Goal: Task Accomplishment & Management: Manage account settings

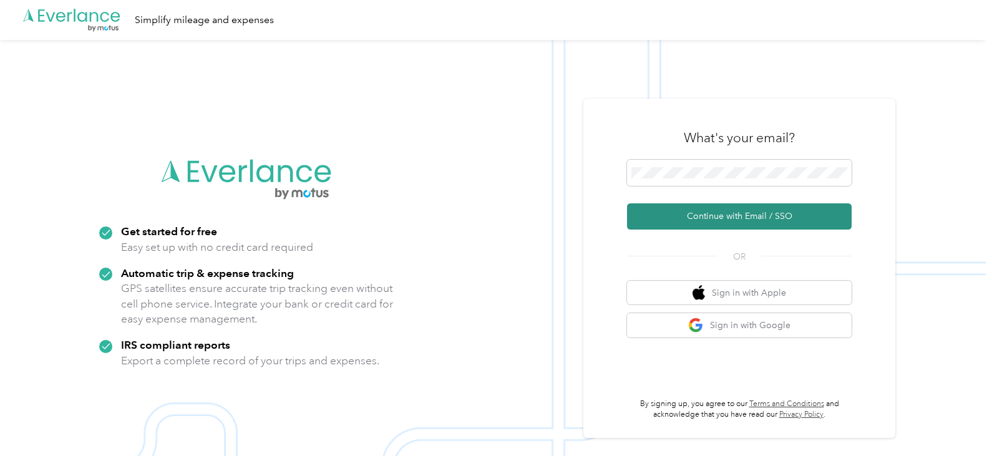
click at [715, 216] on button "Continue with Email / SSO" at bounding box center [739, 216] width 225 height 26
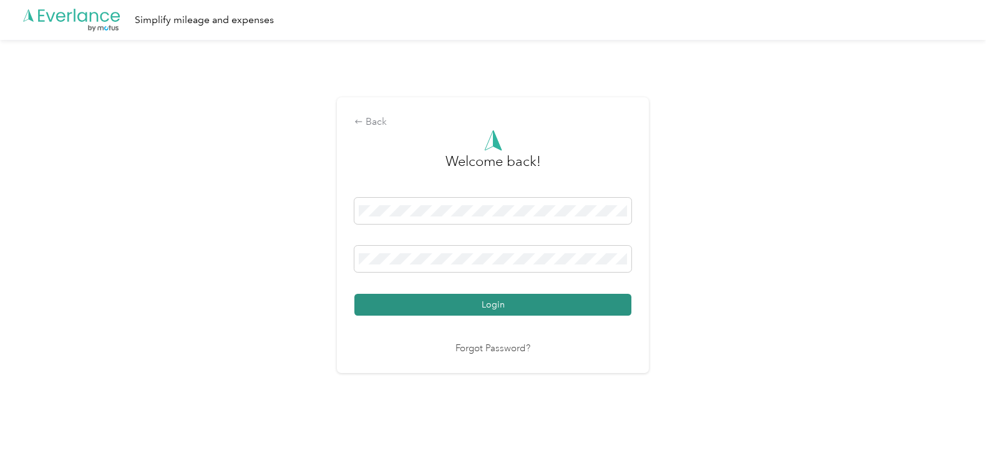
click at [471, 301] on button "Login" at bounding box center [492, 305] width 277 height 22
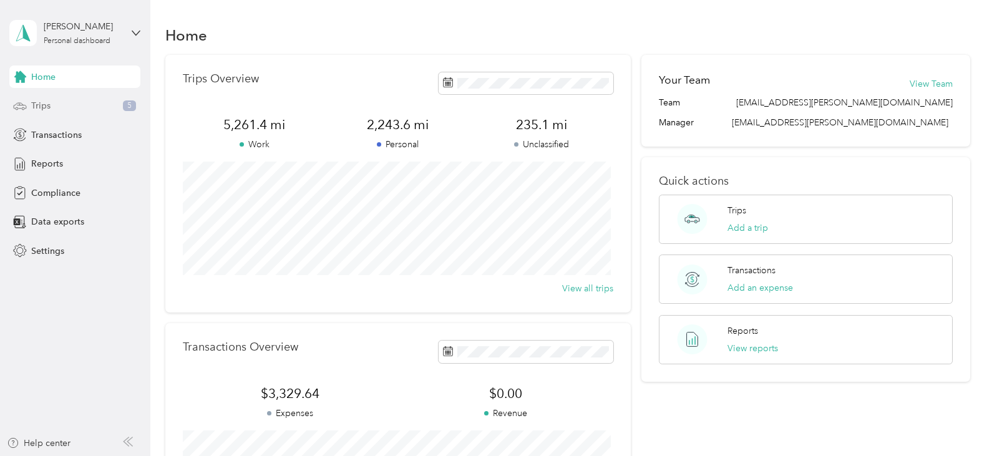
click at [62, 108] on div "Trips 5" at bounding box center [74, 106] width 131 height 22
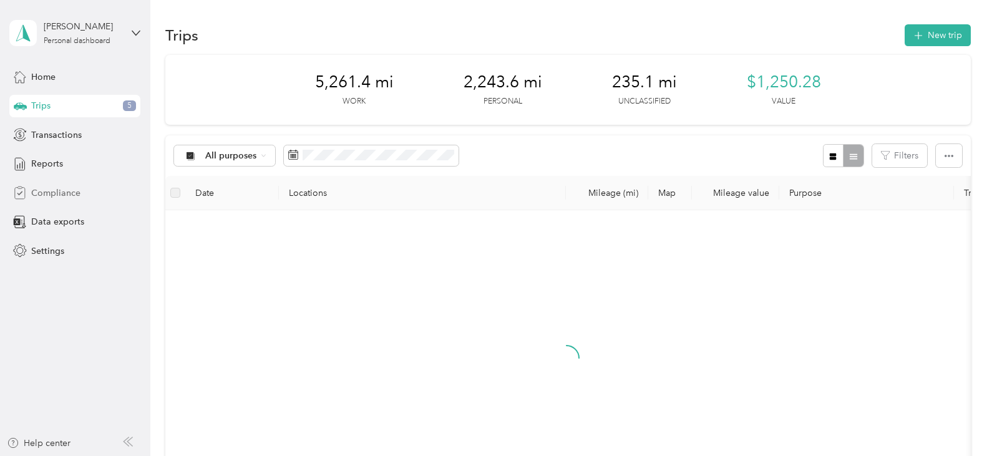
click at [40, 185] on div "Compliance" at bounding box center [74, 193] width 131 height 22
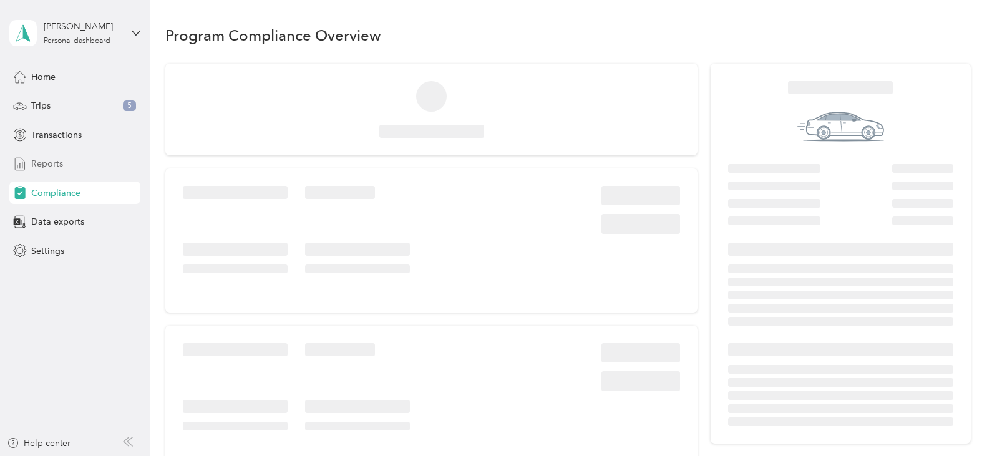
click at [40, 173] on div "Reports" at bounding box center [74, 164] width 131 height 22
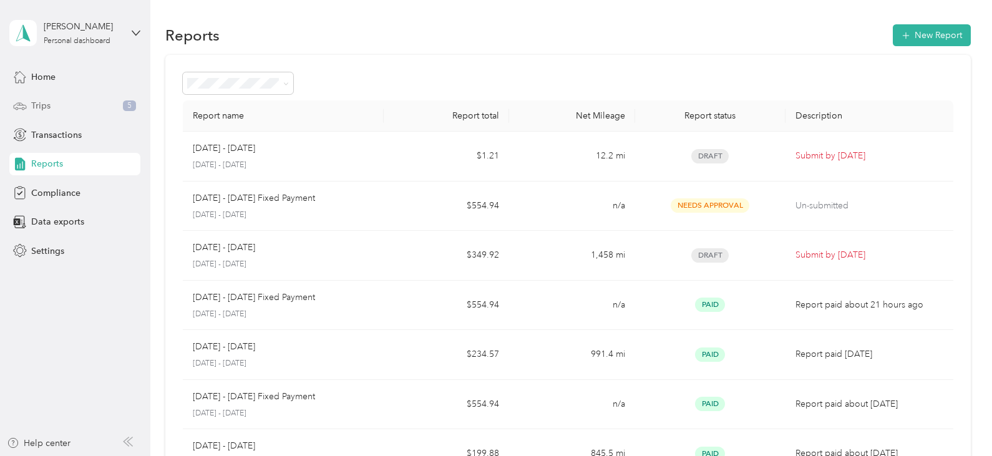
click at [62, 105] on div "Trips 5" at bounding box center [74, 106] width 131 height 22
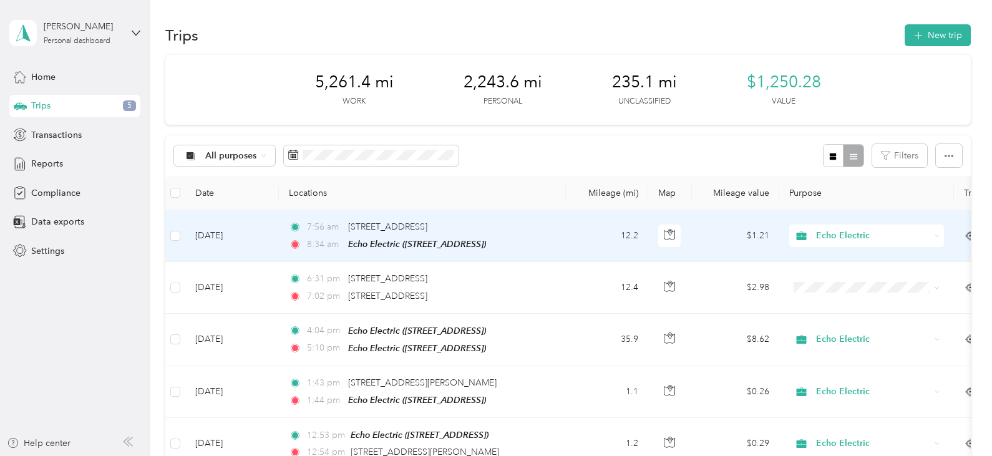
click at [869, 234] on span "Echo Electric" at bounding box center [873, 236] width 114 height 14
click at [851, 280] on span "Personal" at bounding box center [878, 281] width 115 height 13
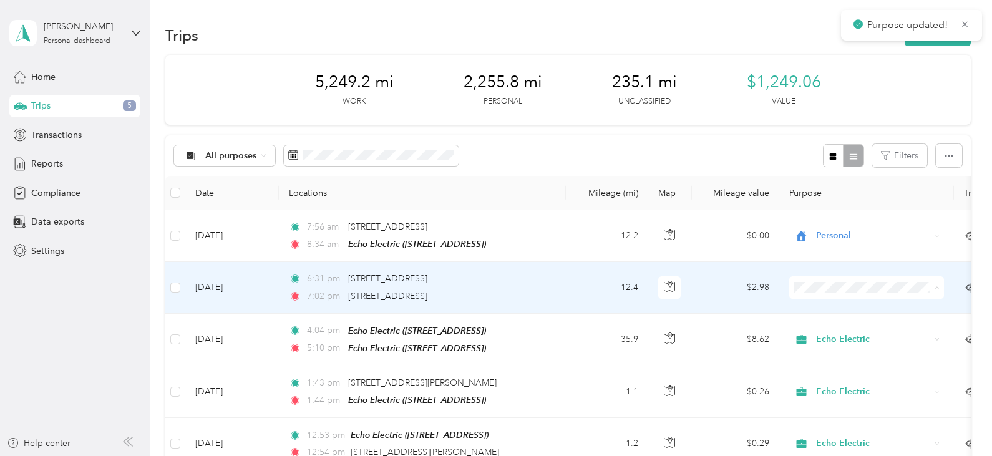
click at [840, 330] on span "Personal" at bounding box center [878, 332] width 115 height 13
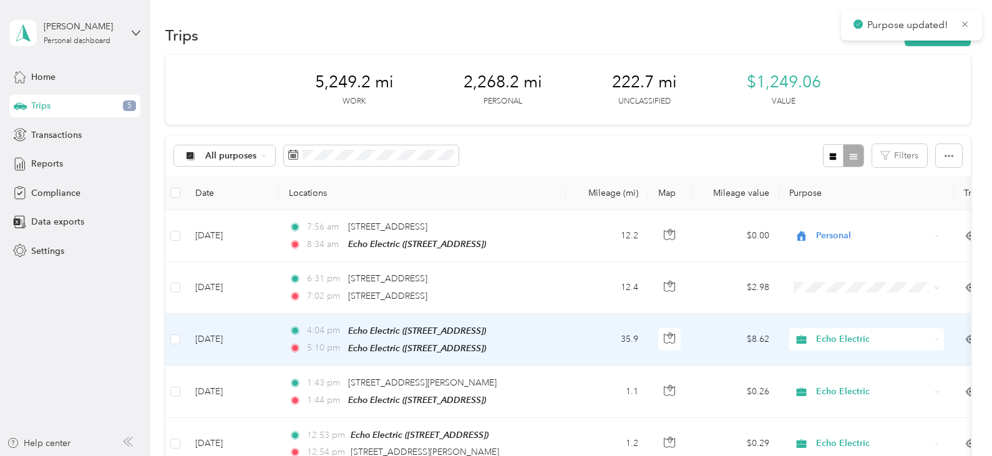
click at [829, 335] on span "Echo Electric" at bounding box center [873, 340] width 114 height 14
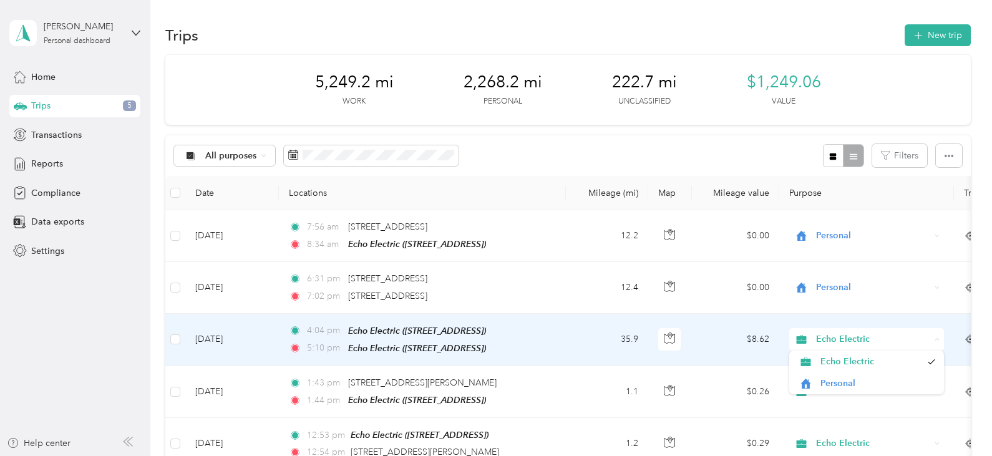
click at [839, 336] on span "Echo Electric" at bounding box center [873, 340] width 114 height 14
click at [817, 335] on span "Echo Electric" at bounding box center [873, 340] width 114 height 14
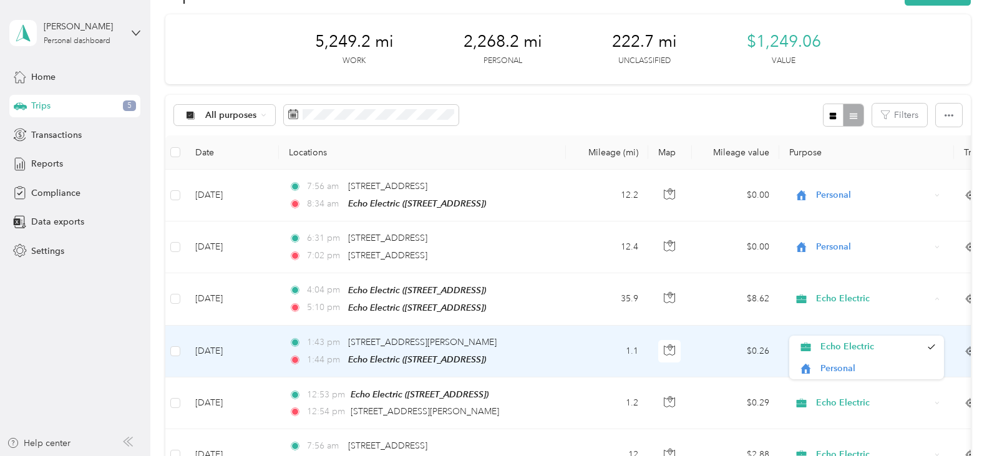
scroll to position [62, 0]
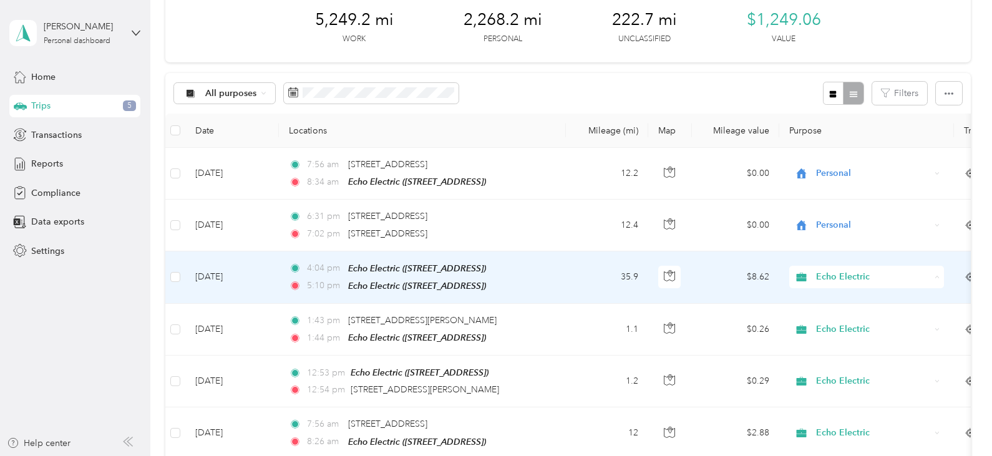
click at [878, 295] on span "Echo Electric" at bounding box center [871, 299] width 101 height 13
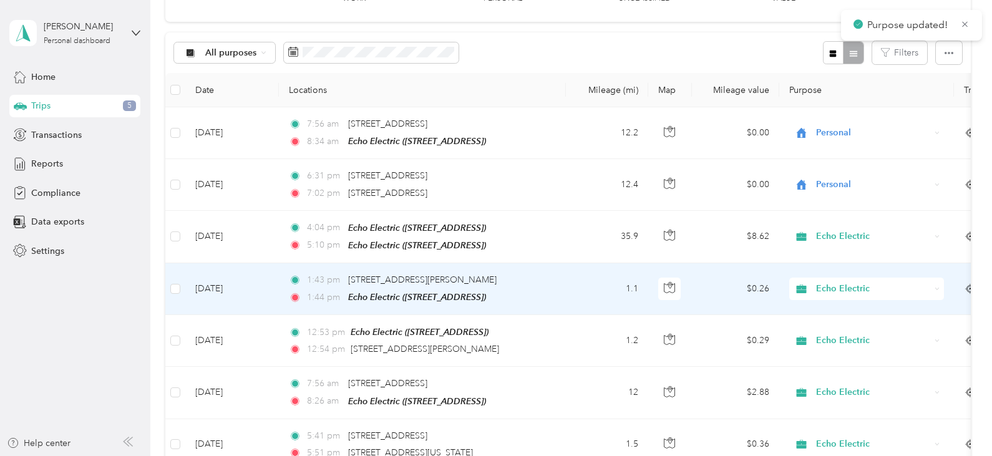
scroll to position [125, 0]
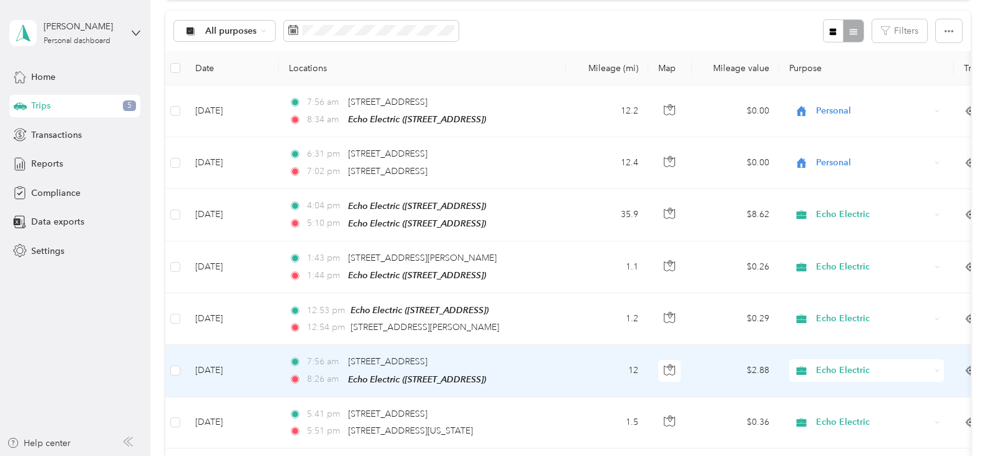
click at [845, 369] on span "Echo Electric" at bounding box center [873, 371] width 114 height 14
click at [823, 411] on span "Personal" at bounding box center [878, 410] width 115 height 13
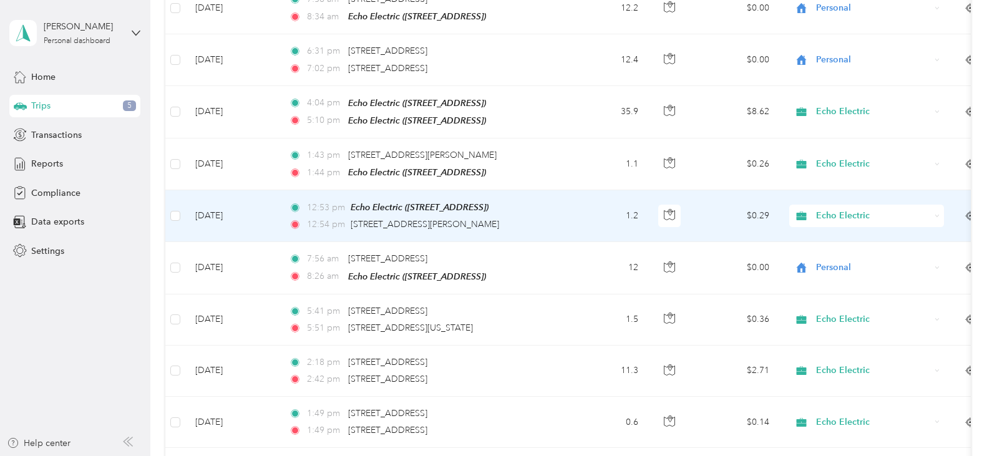
scroll to position [250, 0]
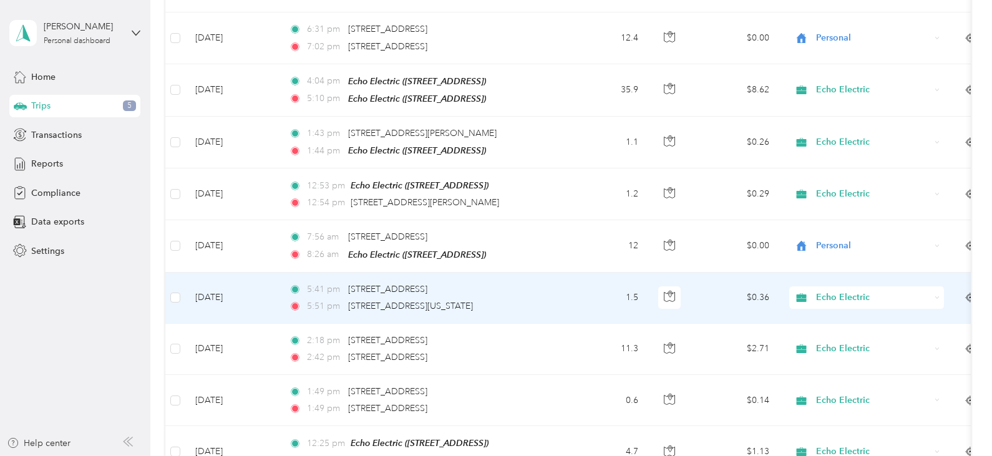
click at [839, 297] on span "Echo Electric" at bounding box center [873, 298] width 114 height 14
click at [837, 334] on span "Personal" at bounding box center [878, 339] width 115 height 13
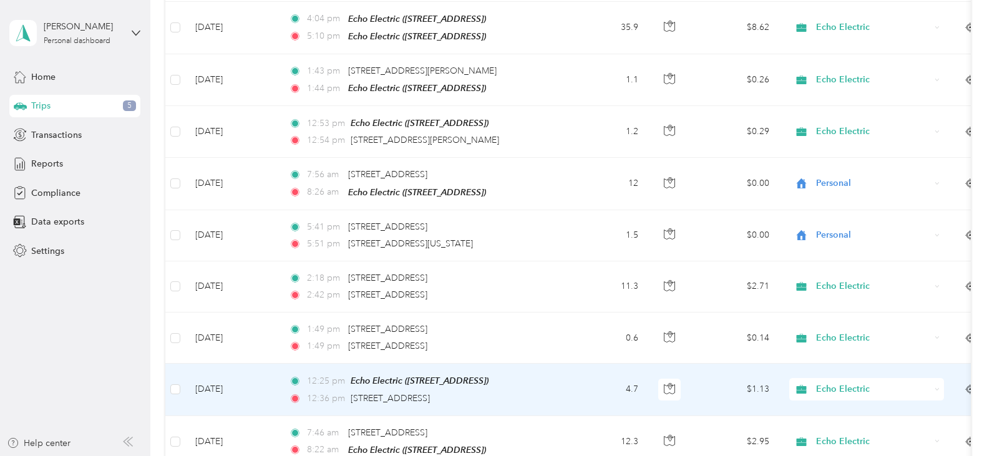
scroll to position [374, 0]
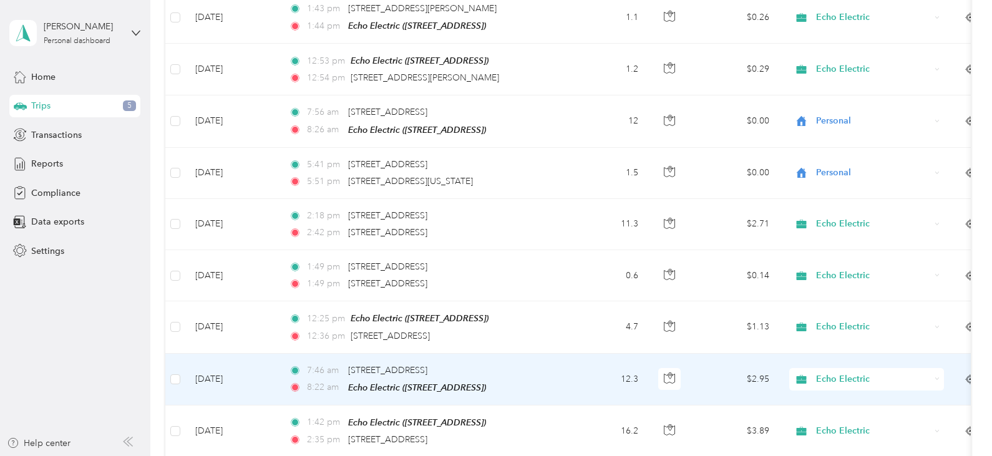
click at [837, 376] on span "Echo Electric" at bounding box center [873, 380] width 114 height 14
click at [831, 417] on span "Personal" at bounding box center [878, 419] width 115 height 13
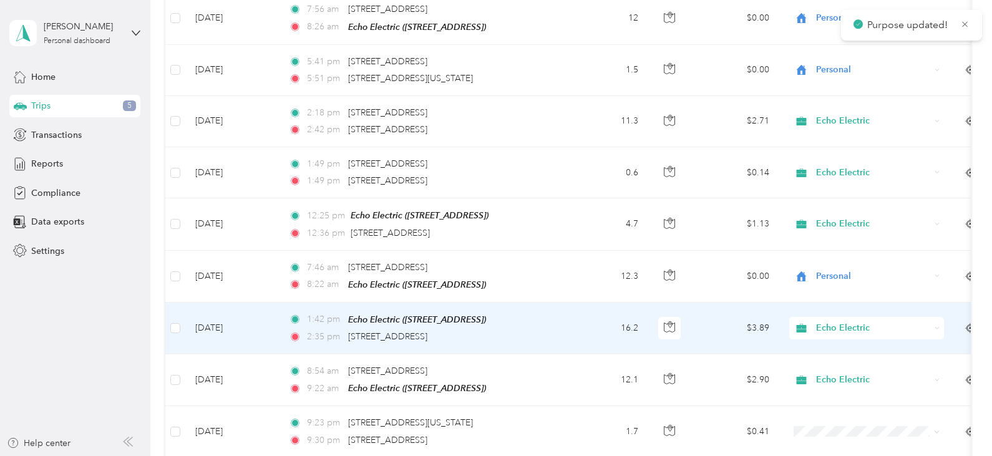
scroll to position [499, 0]
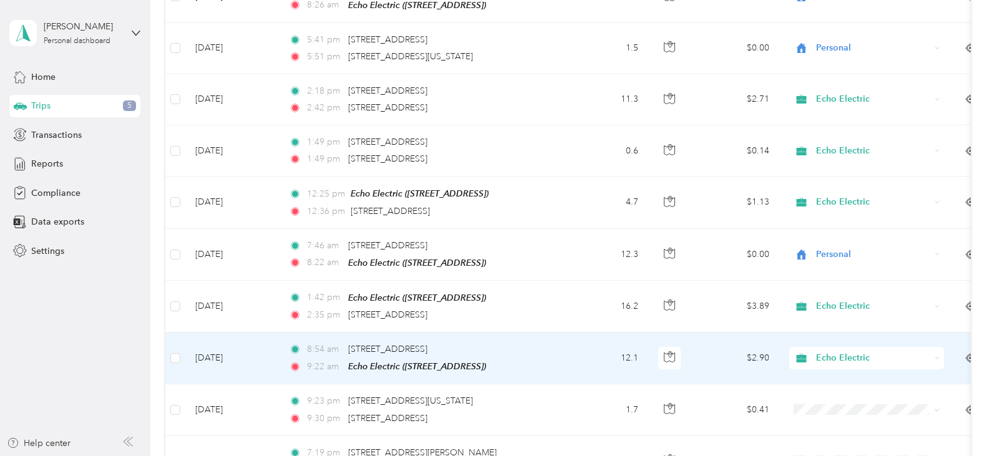
click at [819, 354] on span "Echo Electric" at bounding box center [873, 358] width 114 height 14
click at [819, 395] on span "Personal" at bounding box center [866, 397] width 137 height 13
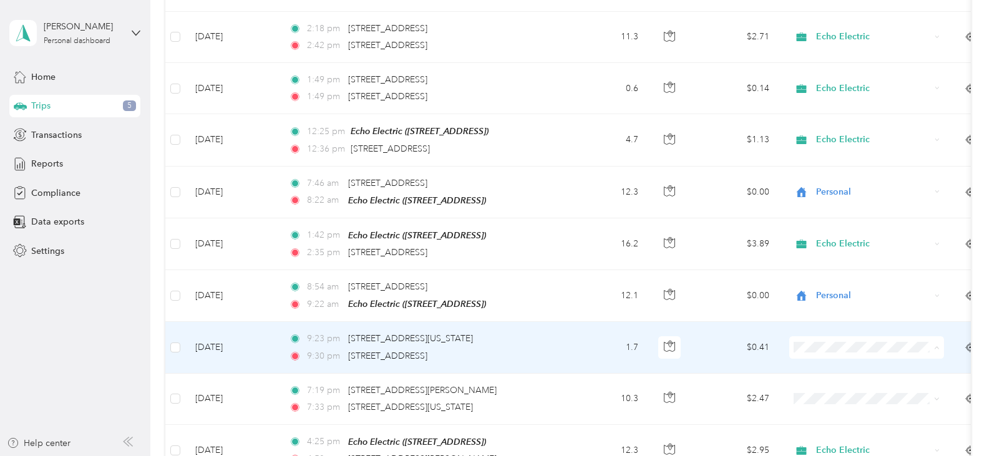
click at [824, 360] on span "Echo Electric" at bounding box center [878, 364] width 115 height 13
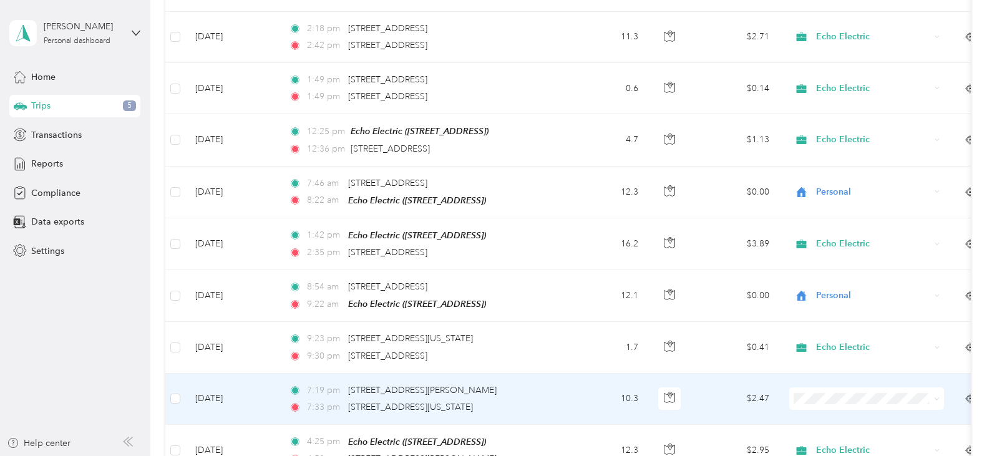
click at [842, 437] on span "Personal" at bounding box center [878, 437] width 115 height 13
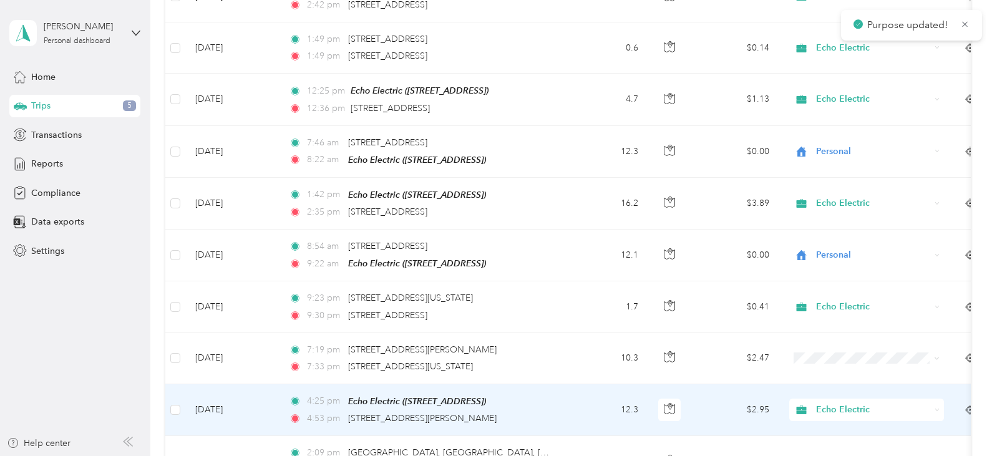
scroll to position [624, 0]
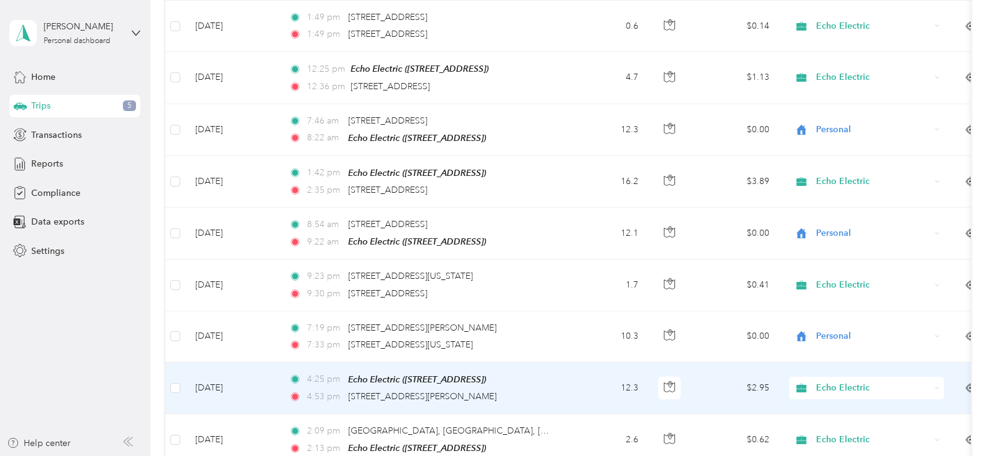
click at [841, 387] on span "Echo Electric" at bounding box center [873, 388] width 114 height 14
click at [841, 424] on span "Personal" at bounding box center [878, 426] width 115 height 13
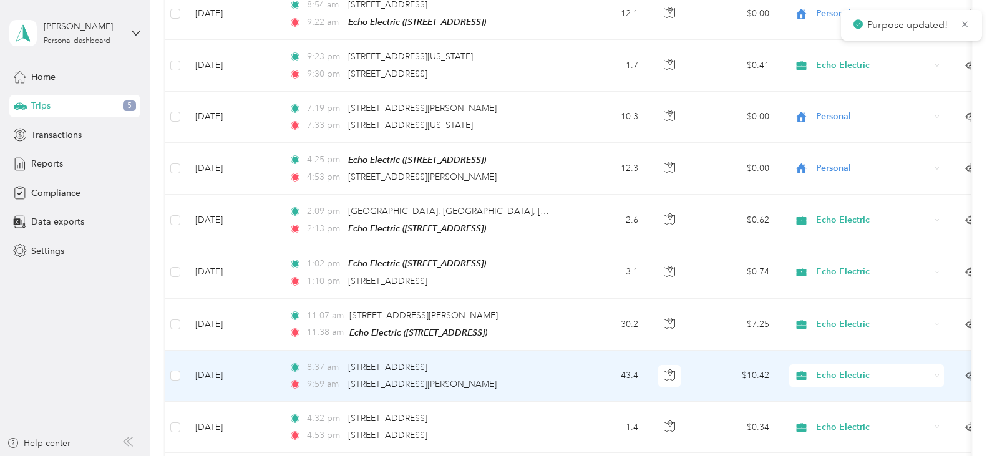
scroll to position [874, 0]
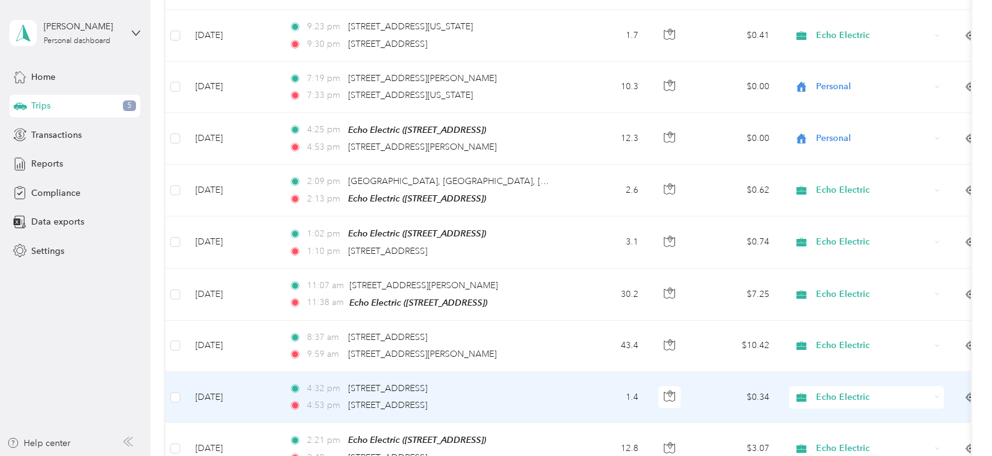
click at [832, 391] on span "Echo Electric" at bounding box center [873, 398] width 114 height 14
click at [836, 437] on span "Personal" at bounding box center [878, 433] width 115 height 13
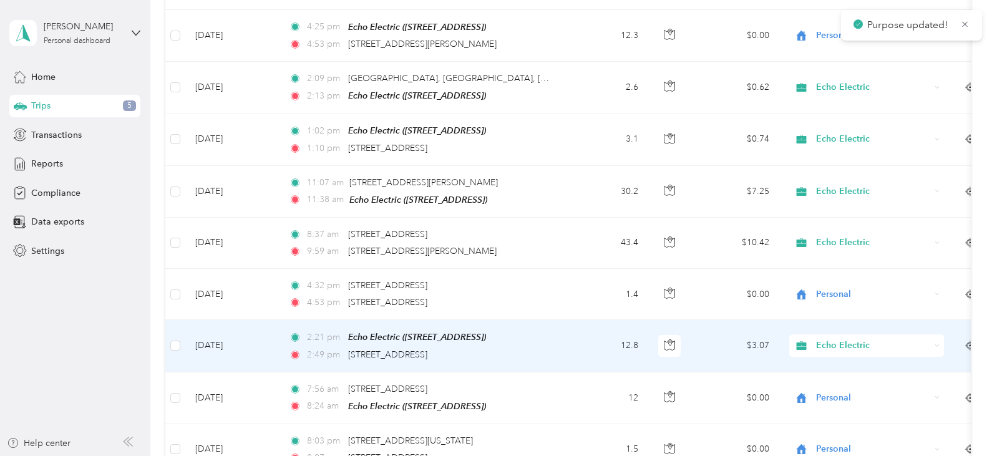
scroll to position [998, 0]
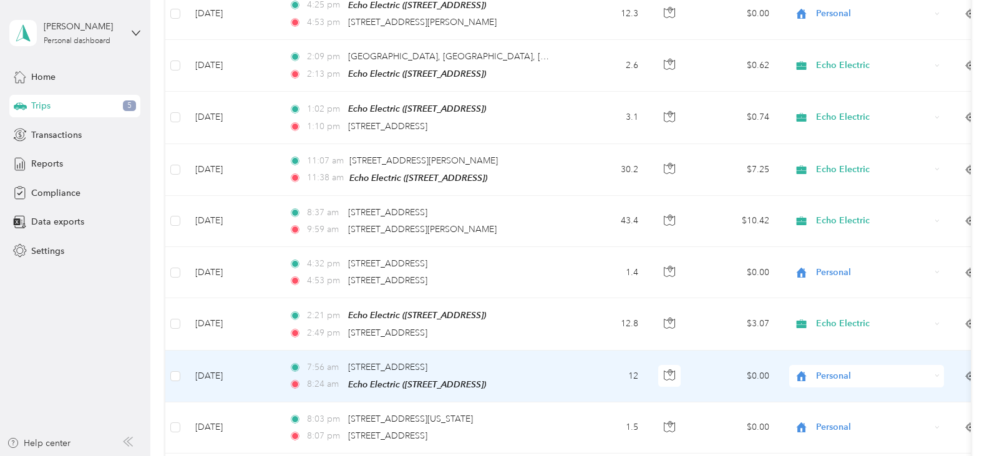
click at [836, 369] on span "Personal" at bounding box center [873, 376] width 114 height 14
click at [836, 371] on span "Personal" at bounding box center [873, 376] width 114 height 14
click at [834, 412] on span "Personal" at bounding box center [871, 409] width 101 height 13
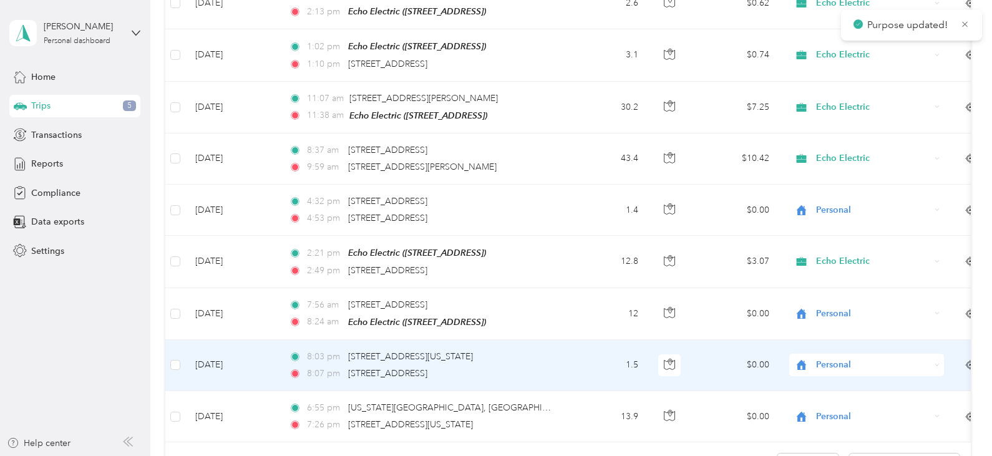
scroll to position [1123, 0]
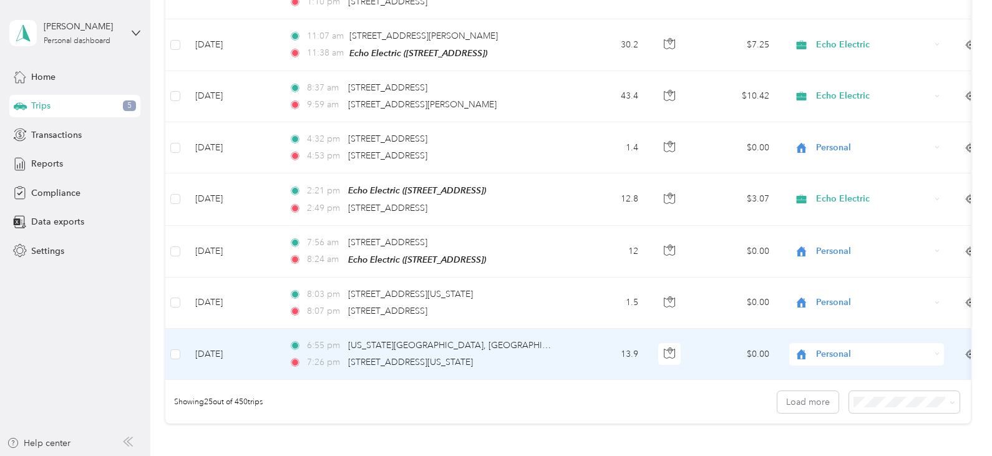
click at [842, 348] on span "Personal" at bounding box center [873, 355] width 114 height 14
click at [860, 396] on li "Personal" at bounding box center [866, 389] width 155 height 22
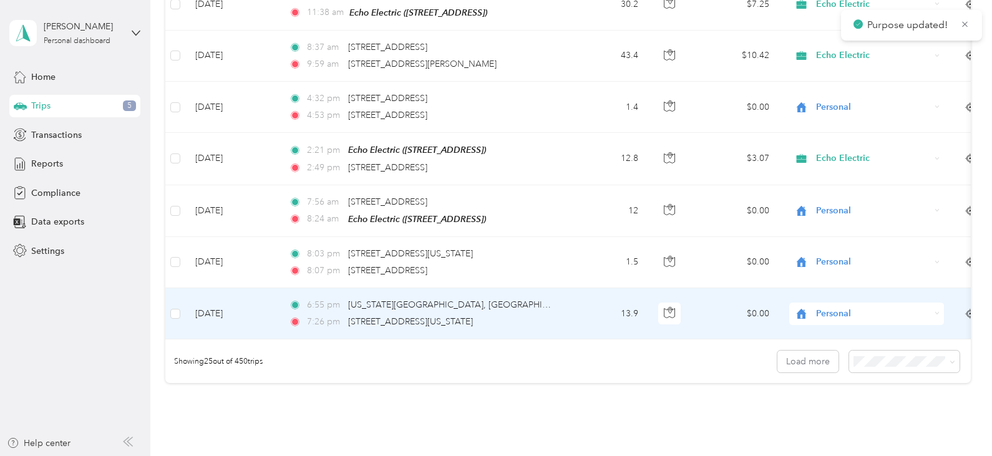
scroll to position [1186, 0]
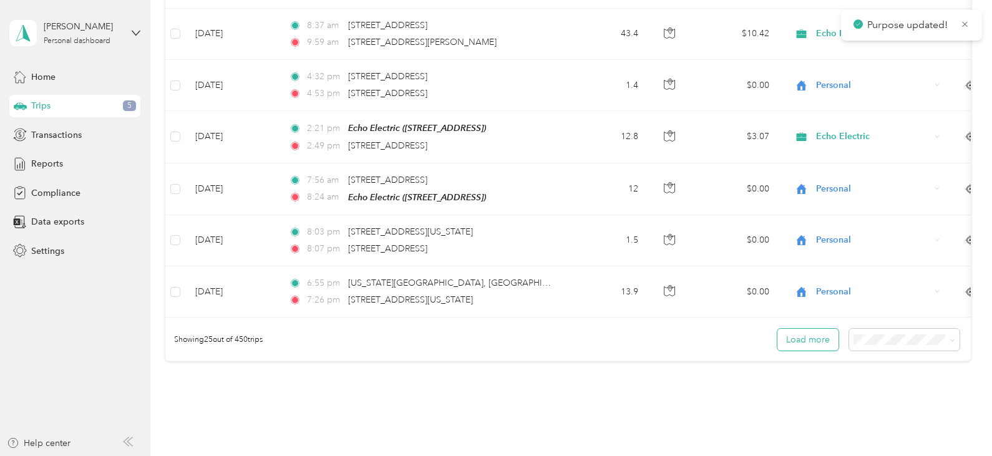
click at [811, 339] on button "Load more" at bounding box center [808, 340] width 61 height 22
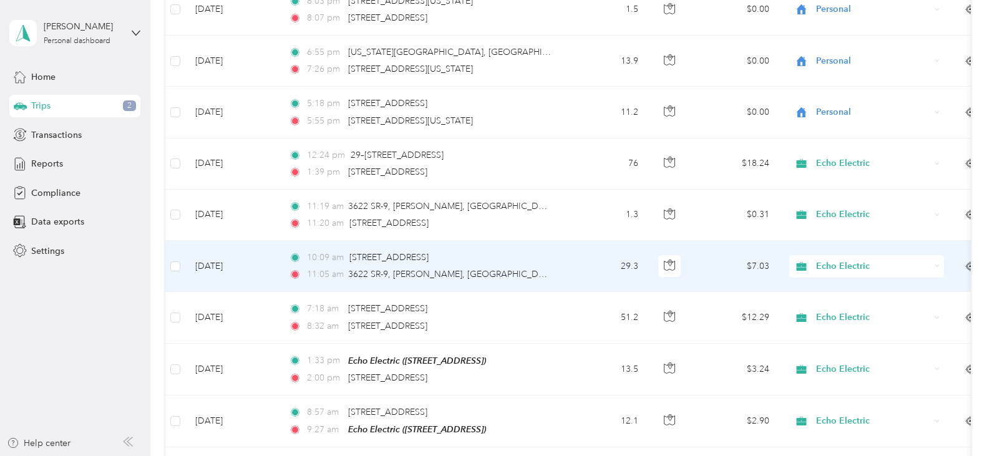
scroll to position [1435, 0]
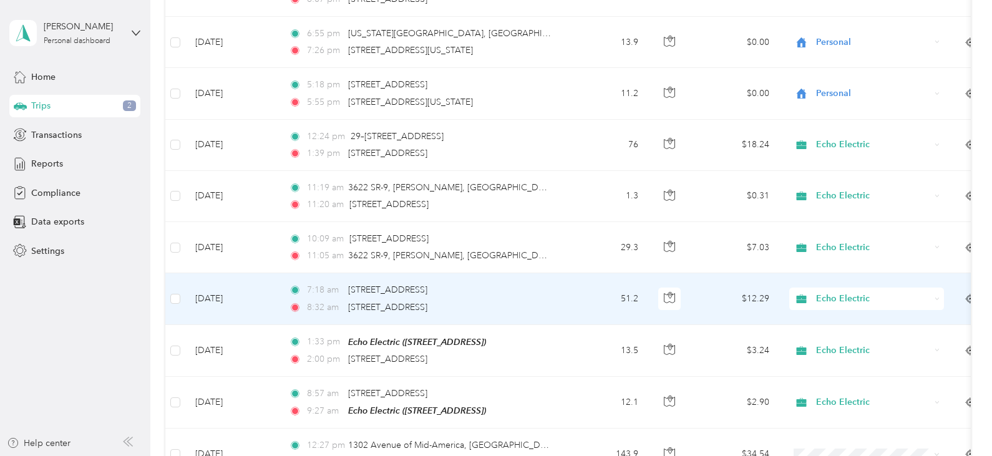
click at [861, 295] on span "Echo Electric" at bounding box center [873, 299] width 114 height 14
click at [846, 334] on span "Personal" at bounding box center [878, 334] width 115 height 13
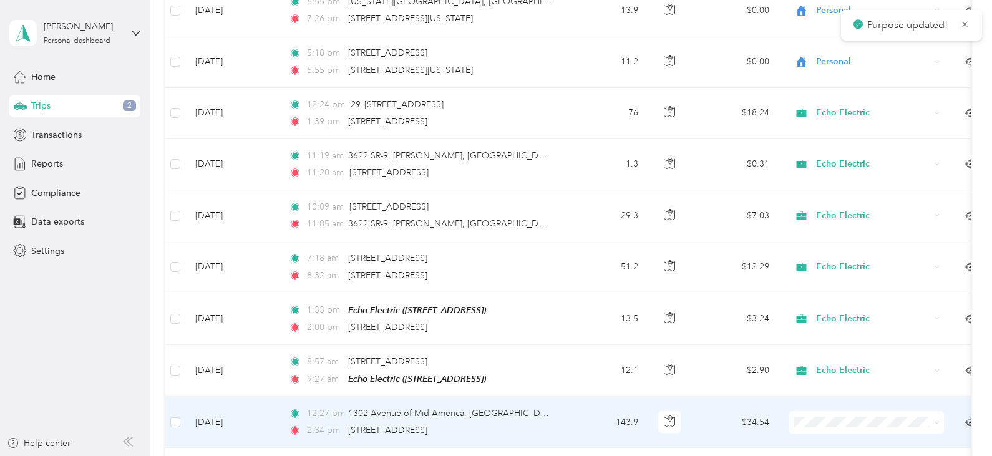
scroll to position [1498, 0]
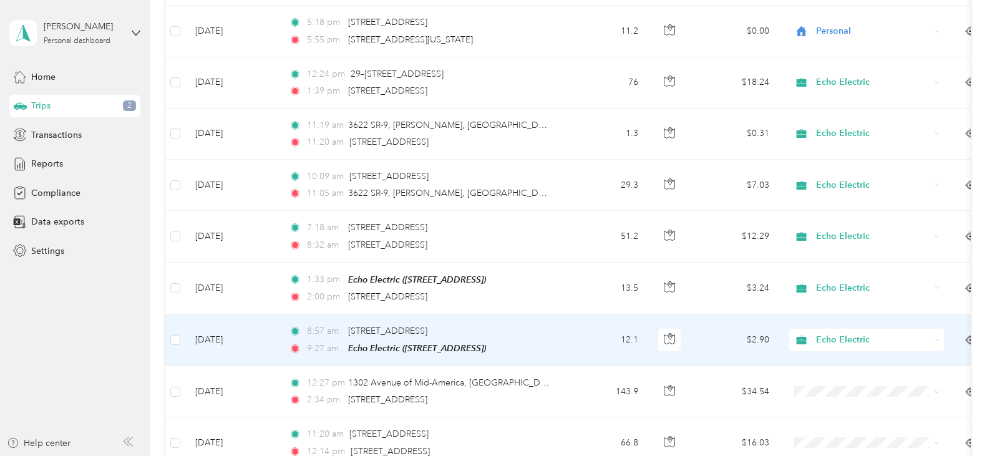
click at [841, 333] on span "Echo Electric" at bounding box center [873, 340] width 114 height 14
click at [821, 376] on span "Personal" at bounding box center [878, 374] width 115 height 13
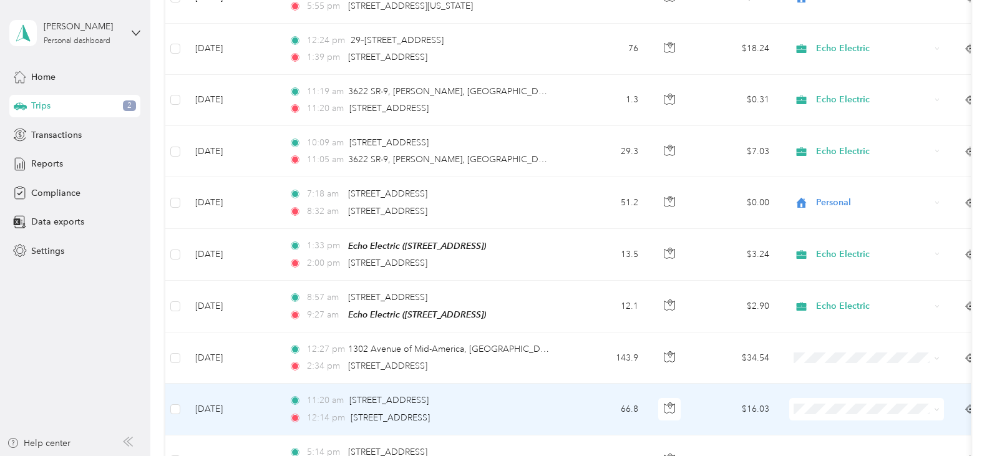
scroll to position [1560, 0]
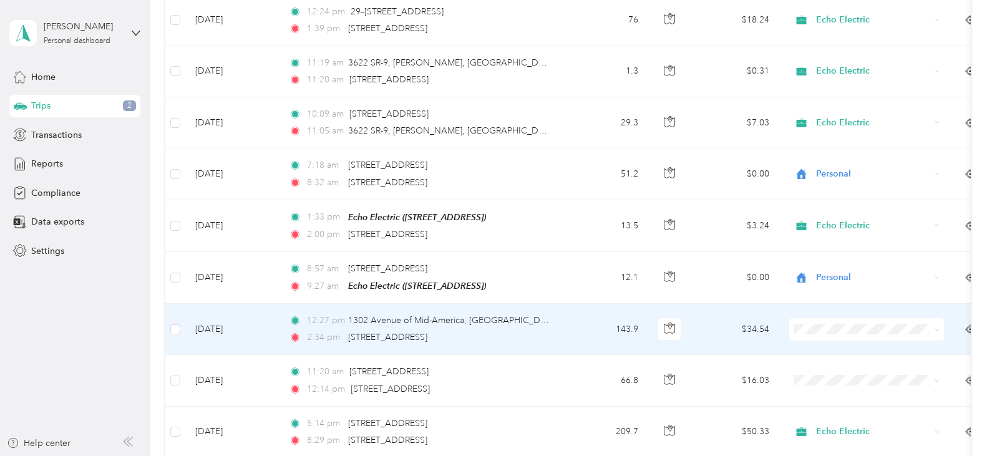
click at [829, 326] on span at bounding box center [866, 329] width 155 height 22
click at [830, 363] on span "Personal" at bounding box center [878, 363] width 115 height 13
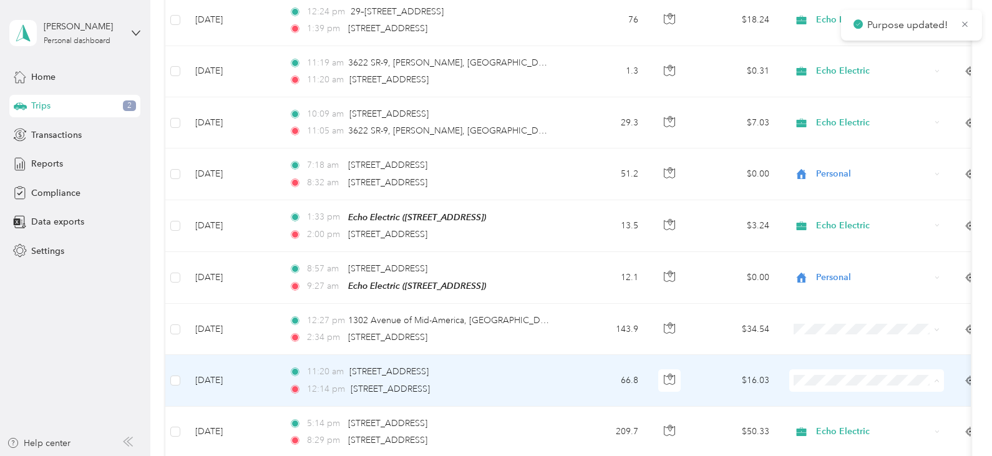
click at [827, 410] on span "Personal" at bounding box center [878, 414] width 115 height 13
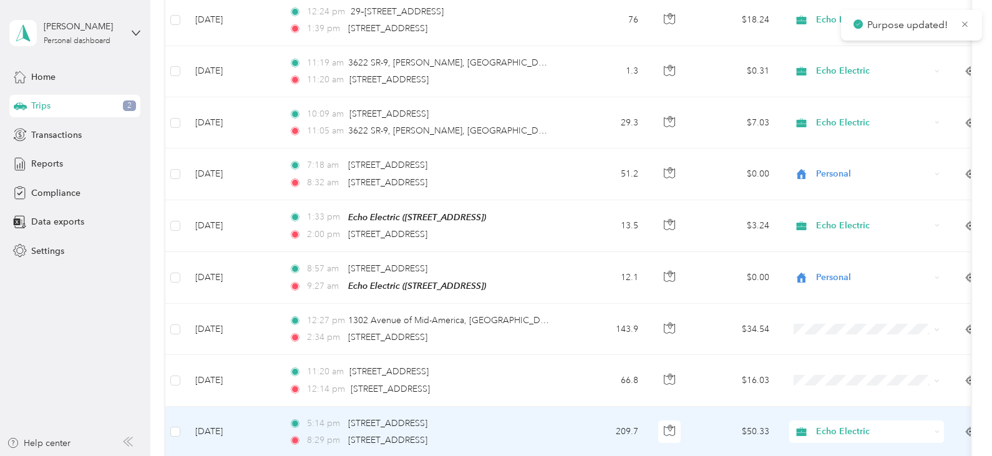
scroll to position [1622, 0]
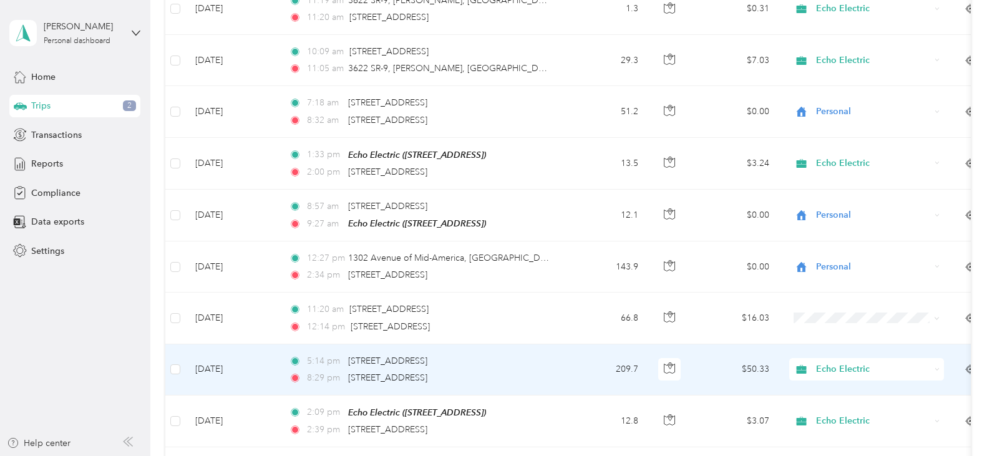
click at [841, 363] on span "Echo Electric" at bounding box center [873, 370] width 114 height 14
click at [830, 403] on span "Personal" at bounding box center [878, 403] width 115 height 13
click at [839, 363] on span "Echo Electric" at bounding box center [873, 370] width 114 height 14
click at [827, 404] on span "Personal" at bounding box center [878, 403] width 115 height 13
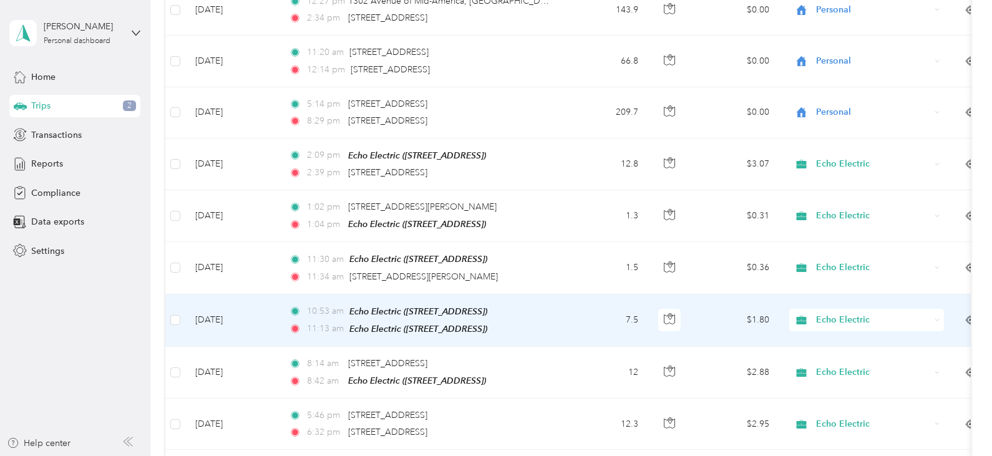
scroll to position [1935, 0]
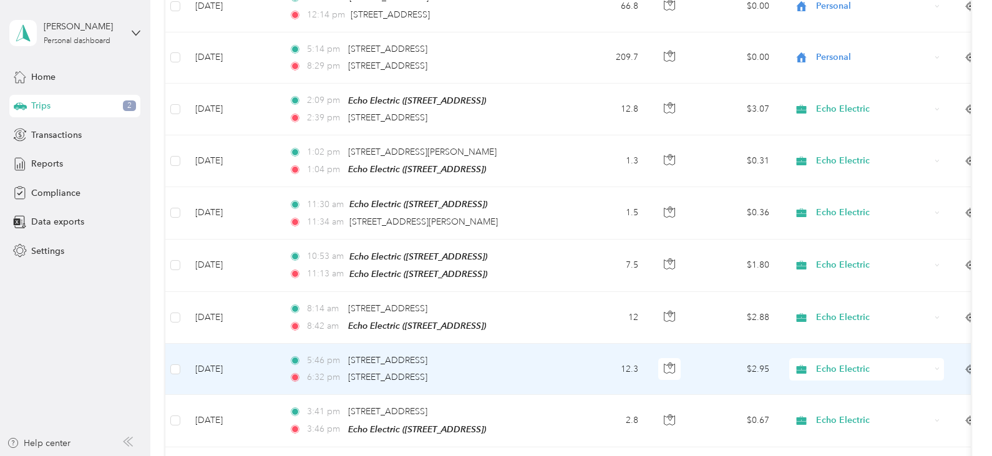
click at [857, 363] on span "Echo Electric" at bounding box center [873, 370] width 114 height 14
click at [843, 402] on span "Personal" at bounding box center [878, 399] width 115 height 13
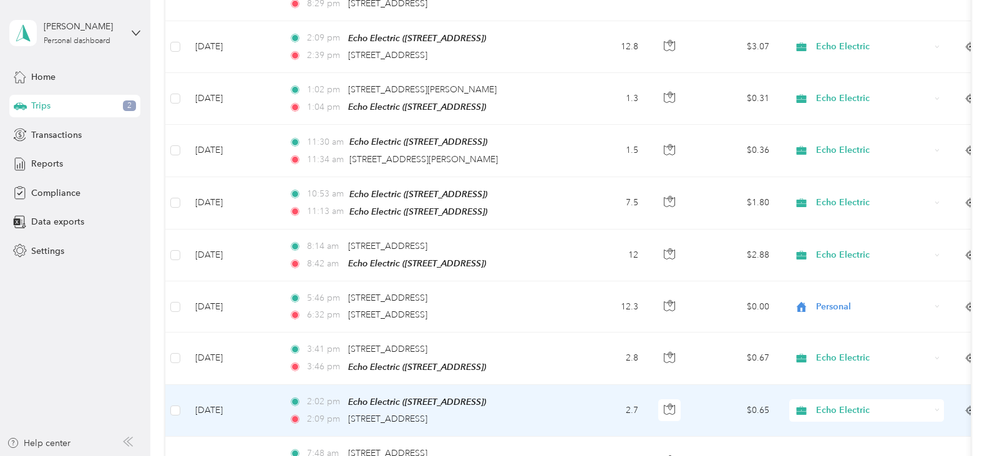
scroll to position [2059, 0]
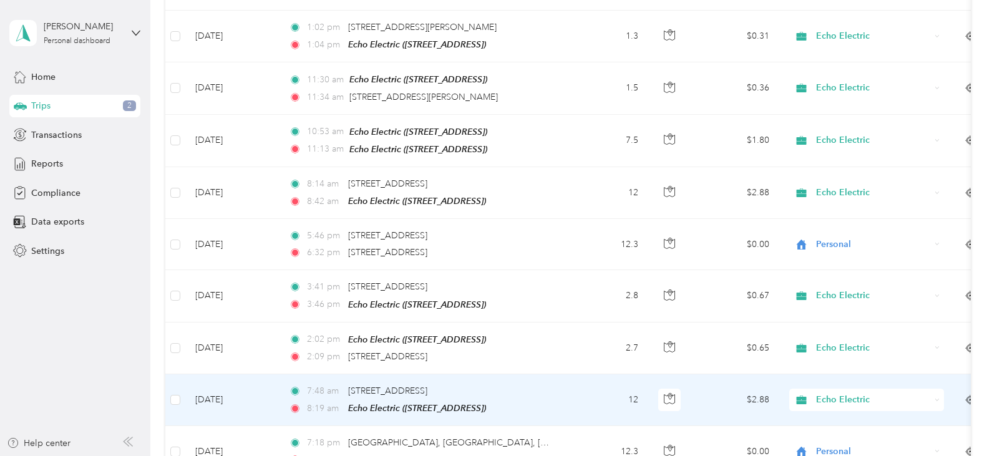
click at [832, 393] on span "Echo Electric" at bounding box center [873, 400] width 114 height 14
click at [827, 422] on span "Personal" at bounding box center [878, 428] width 115 height 13
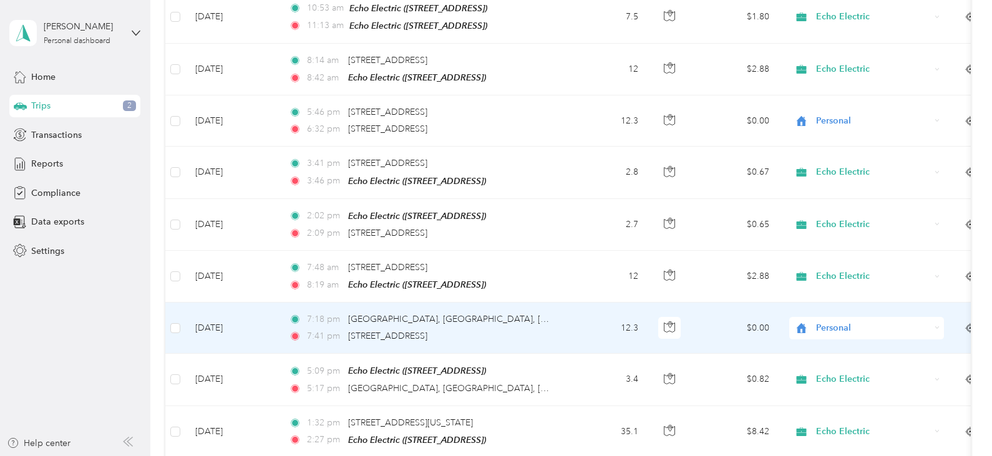
scroll to position [2184, 0]
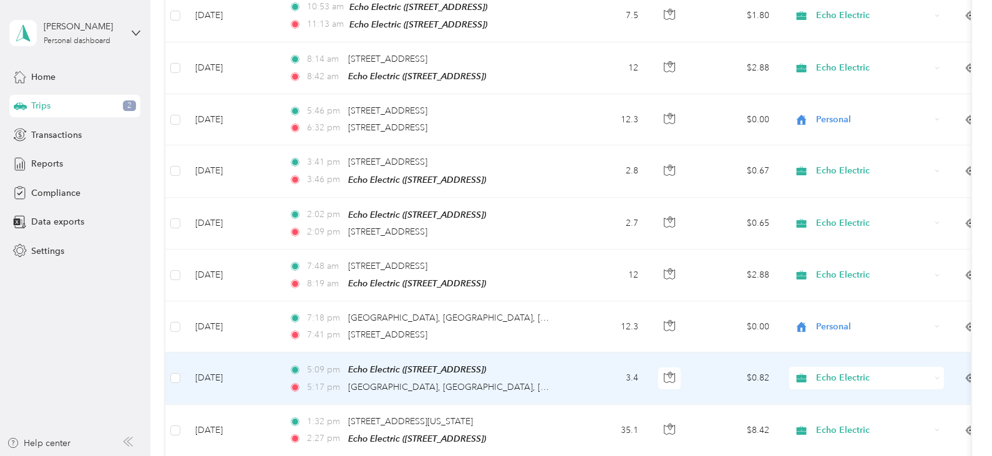
click at [842, 371] on span "Echo Electric" at bounding box center [873, 378] width 114 height 14
click at [824, 402] on span "Personal" at bounding box center [878, 406] width 115 height 13
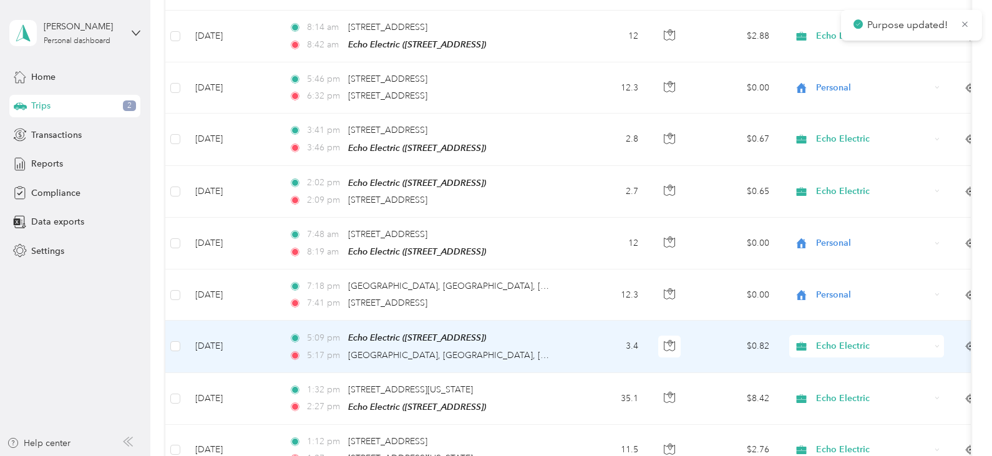
scroll to position [2247, 0]
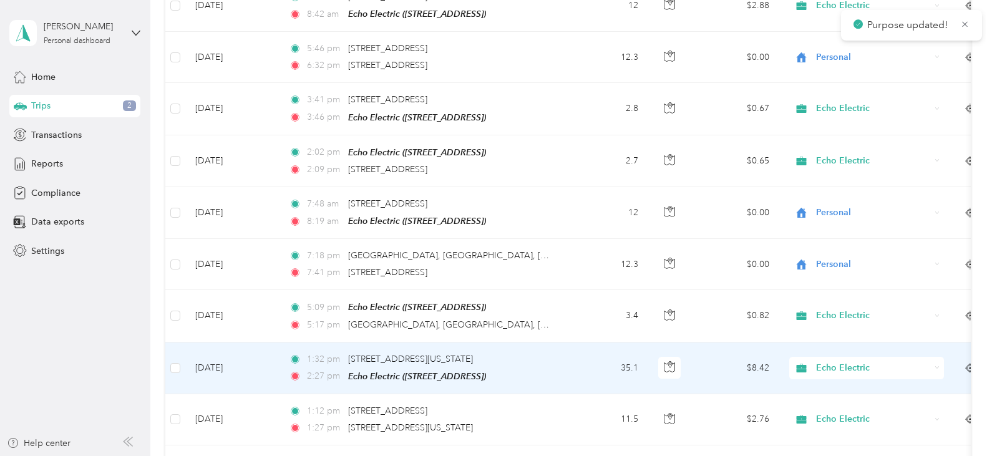
click at [837, 361] on span "Echo Electric" at bounding box center [873, 368] width 114 height 14
click at [835, 359] on div "Echo Electric" at bounding box center [866, 368] width 155 height 22
click at [835, 371] on span "Echo Electric" at bounding box center [871, 373] width 101 height 13
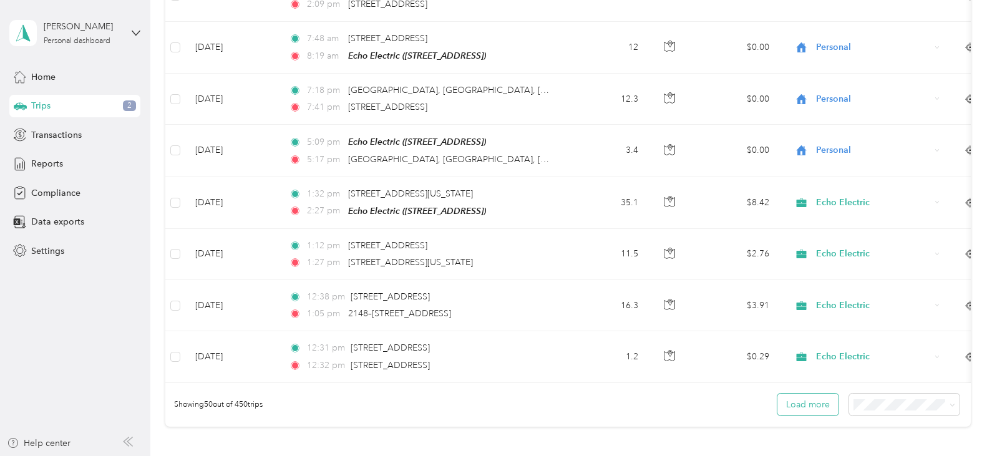
scroll to position [2434, 0]
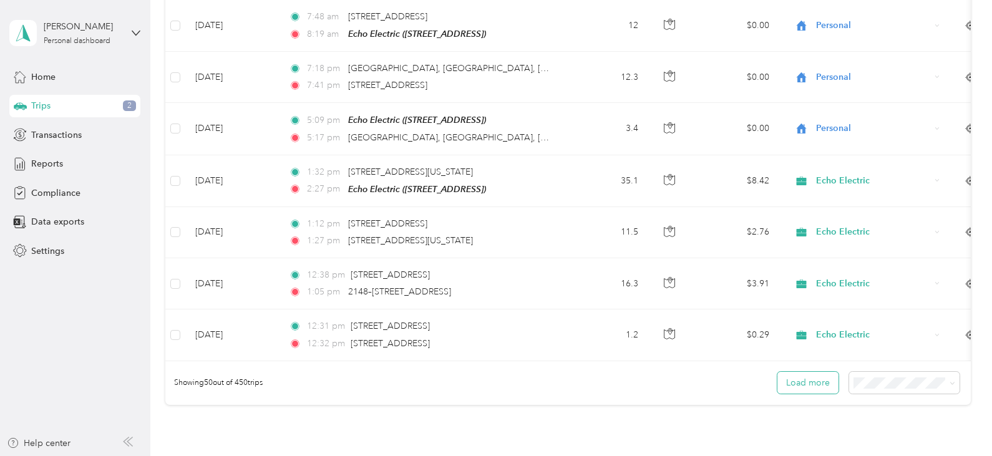
click at [818, 375] on button "Load more" at bounding box center [808, 383] width 61 height 22
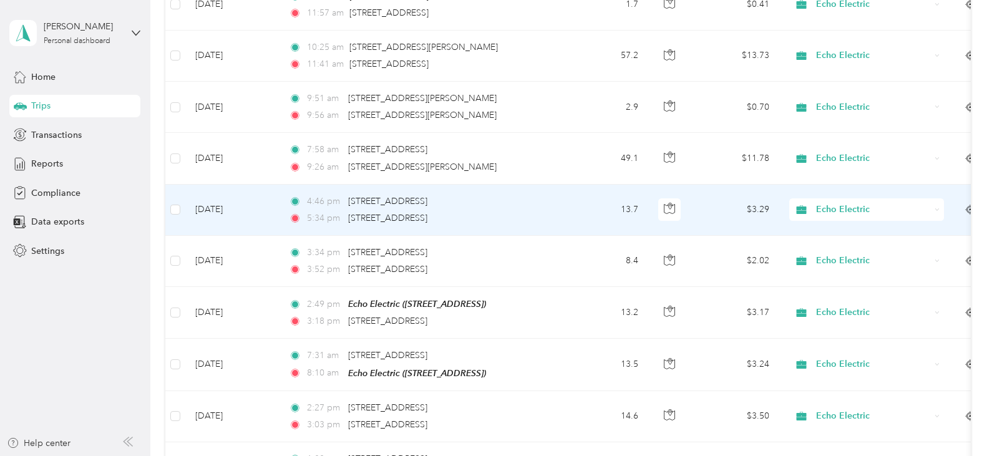
scroll to position [2871, 0]
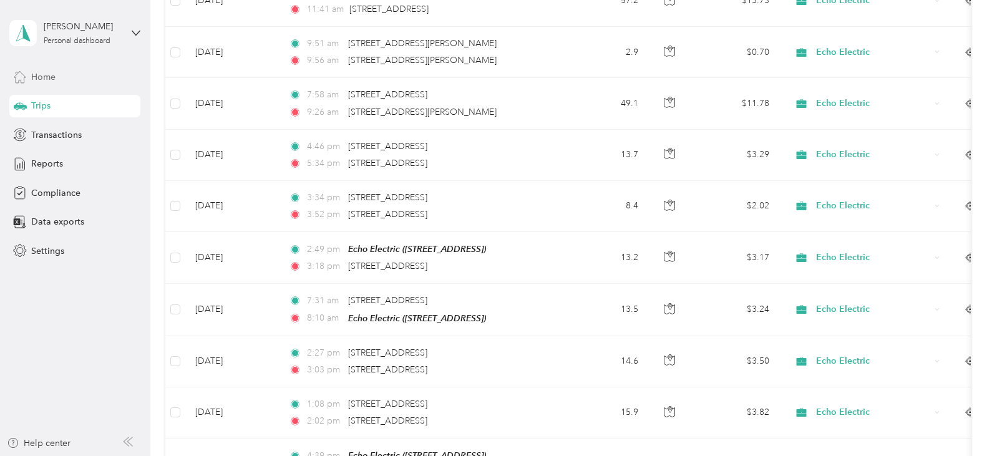
click at [47, 74] on span "Home" at bounding box center [43, 77] width 24 height 13
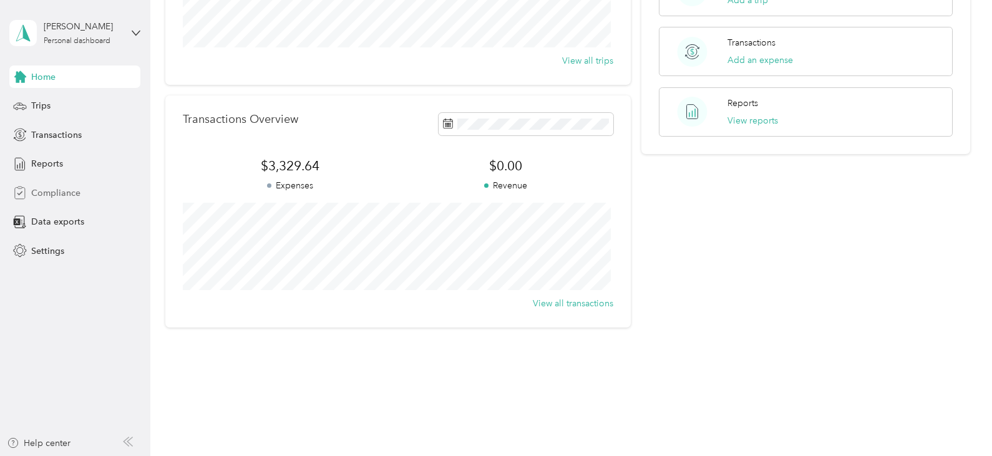
click at [54, 203] on div "Compliance" at bounding box center [74, 193] width 131 height 22
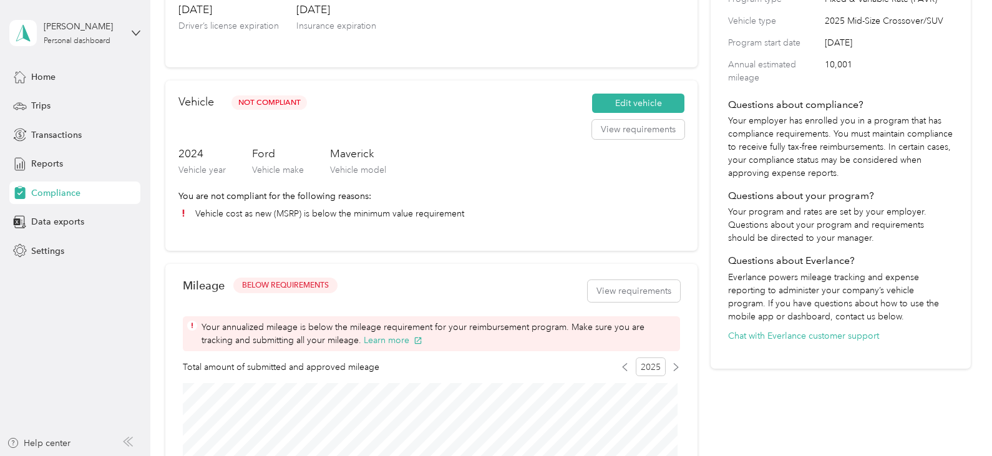
scroll to position [6, 0]
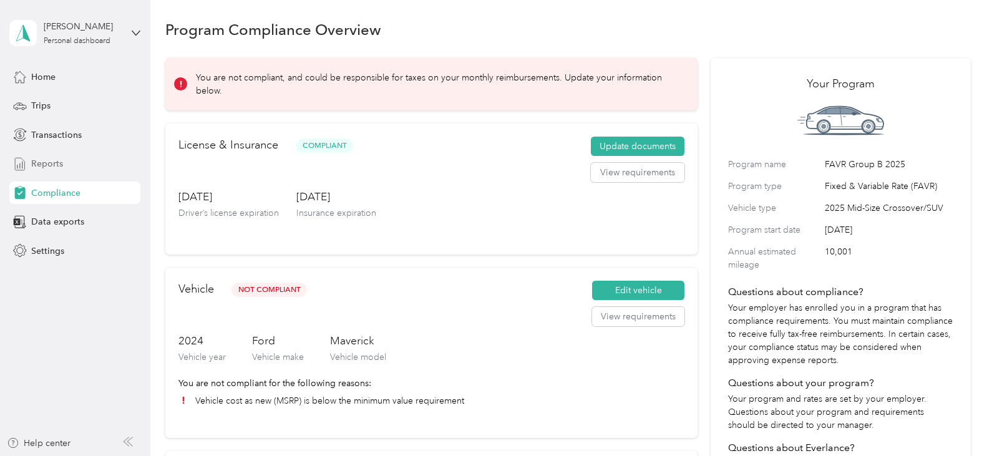
click at [44, 165] on span "Reports" at bounding box center [47, 163] width 32 height 13
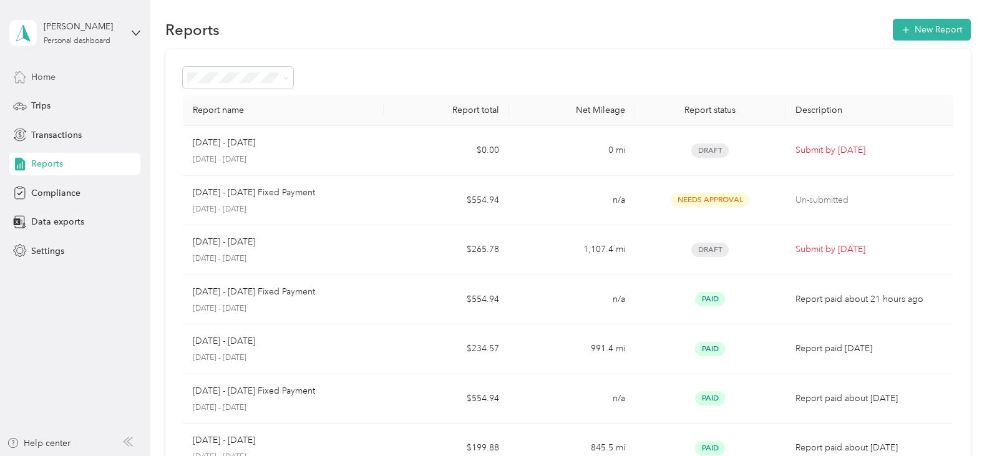
click at [47, 79] on span "Home" at bounding box center [43, 77] width 24 height 13
